Goal: Task Accomplishment & Management: Complete application form

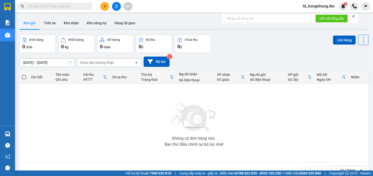
click at [56, 6] on input "text" at bounding box center [57, 7] width 59 height 6
paste input "0934212327"
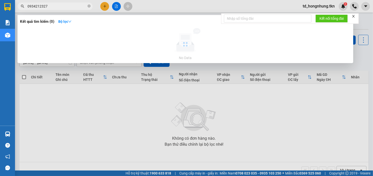
type input "0934212327"
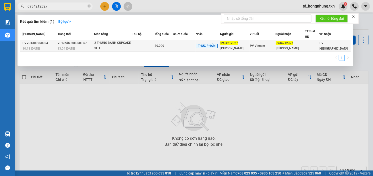
click at [84, 43] on span "VP Nhận 50H-509.67" at bounding box center [72, 43] width 29 height 4
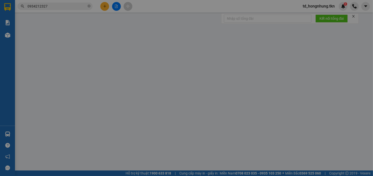
type input "0934212327"
type input "[PERSON_NAME]"
type input "0934212327"
type input "[PERSON_NAME]"
type input "80.000"
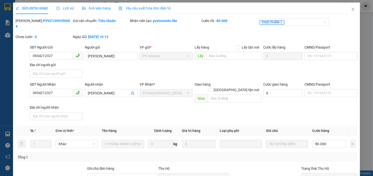
click at [70, 8] on span "Lịch sử" at bounding box center [65, 8] width 18 height 4
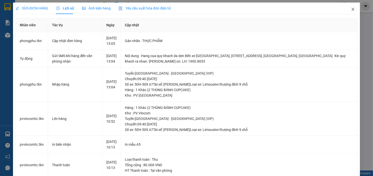
click at [351, 10] on icon "close" at bounding box center [353, 9] width 4 height 4
